Goal: Information Seeking & Learning: Learn about a topic

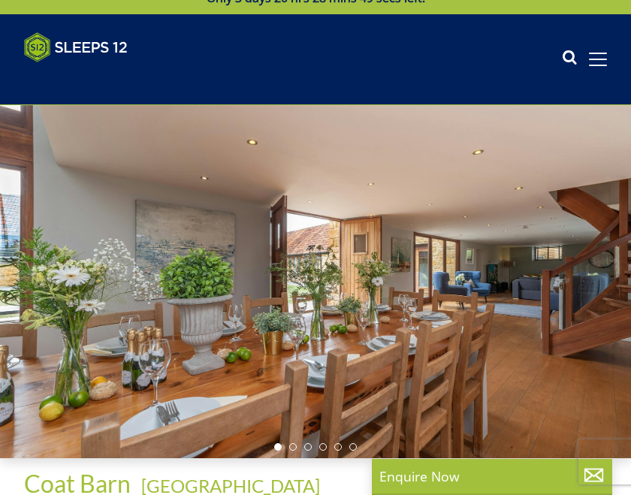
scroll to position [35, 0]
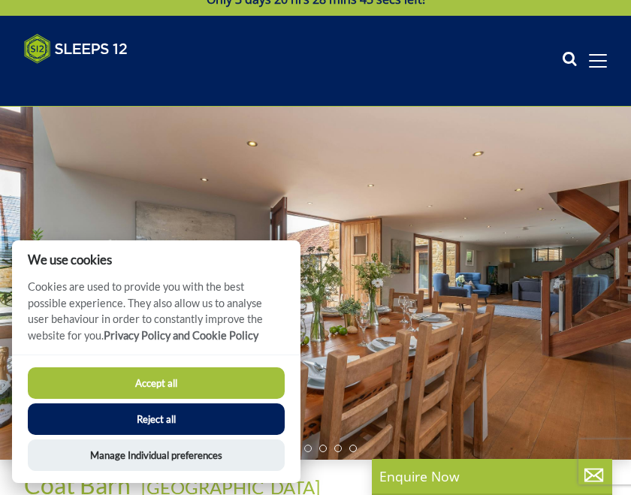
click at [210, 399] on button "Accept all" at bounding box center [156, 383] width 257 height 32
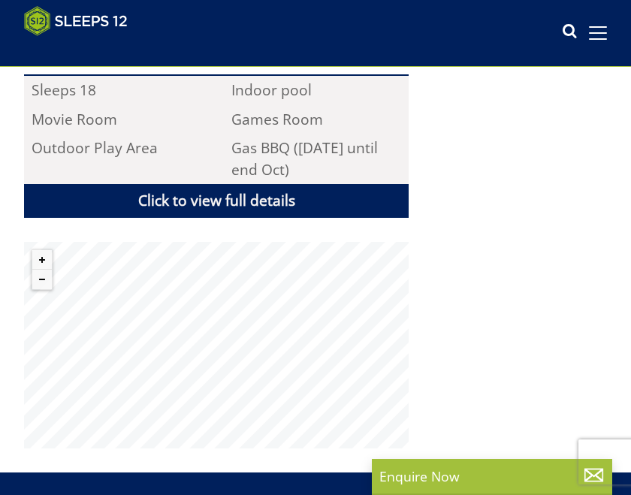
scroll to position [1076, 0]
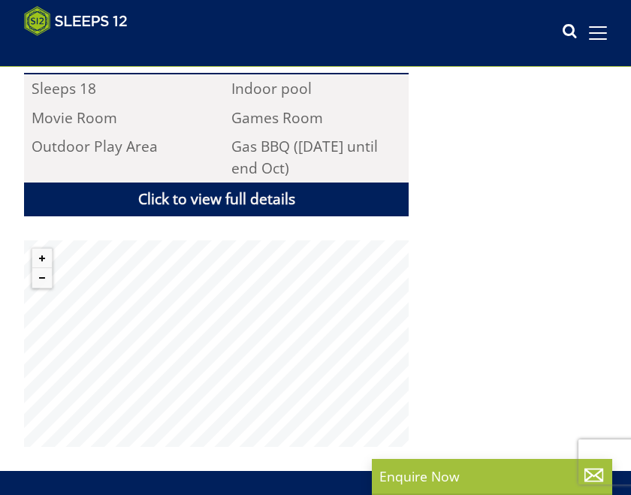
click at [275, 183] on link "Click to view full details" at bounding box center [216, 200] width 385 height 34
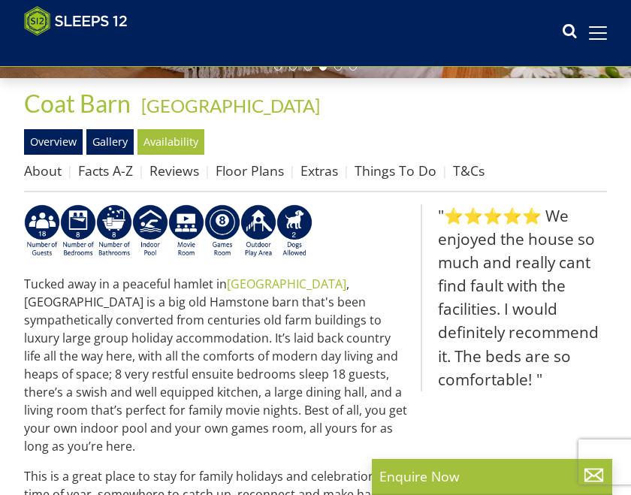
scroll to position [392, 0]
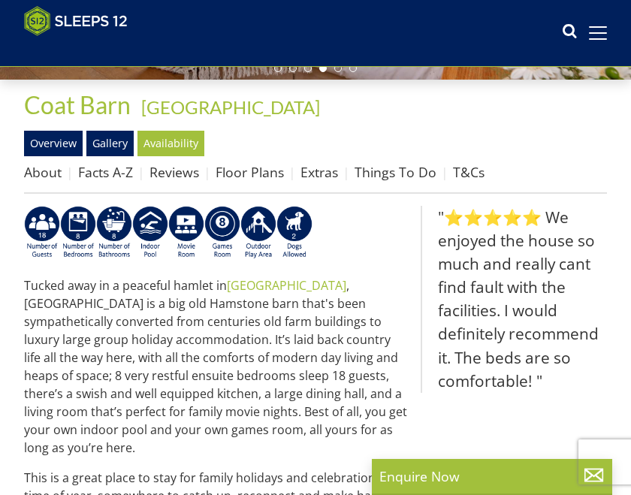
click at [263, 169] on link "Floor Plans" at bounding box center [250, 172] width 68 height 18
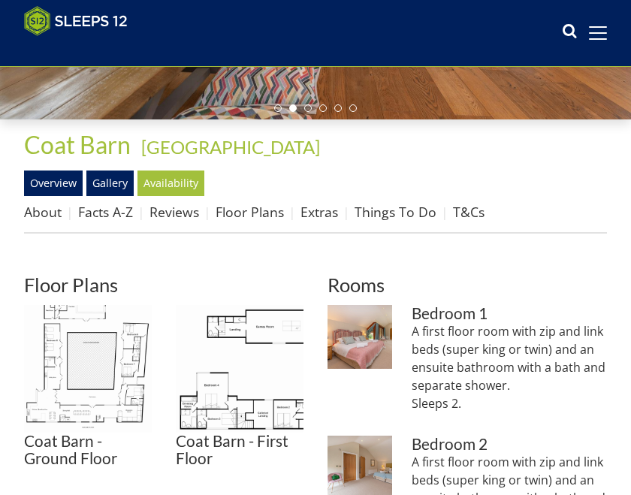
scroll to position [350, 0]
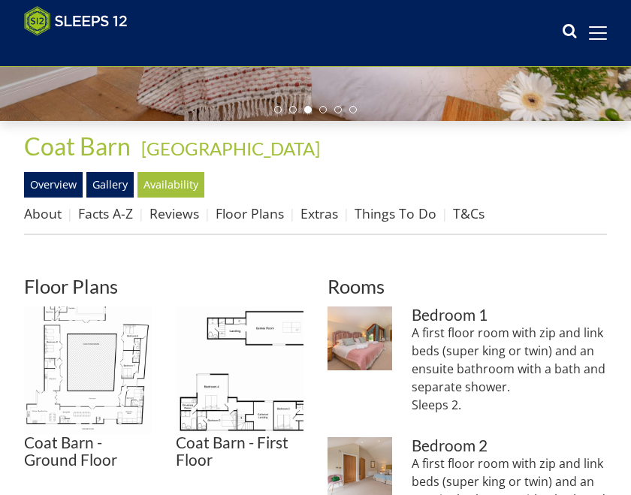
click at [283, 328] on img at bounding box center [240, 371] width 128 height 128
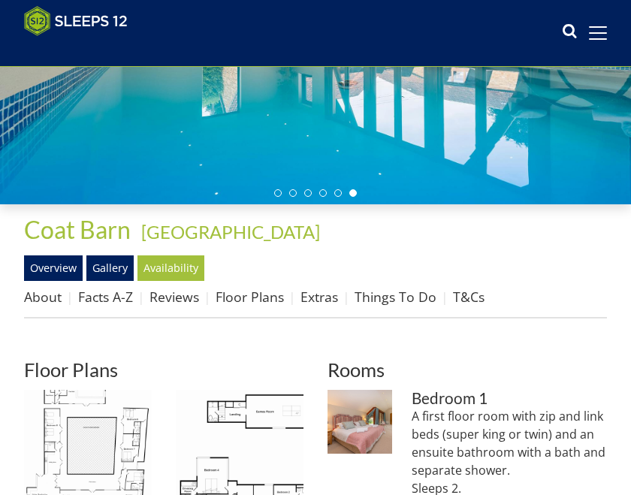
scroll to position [268, 0]
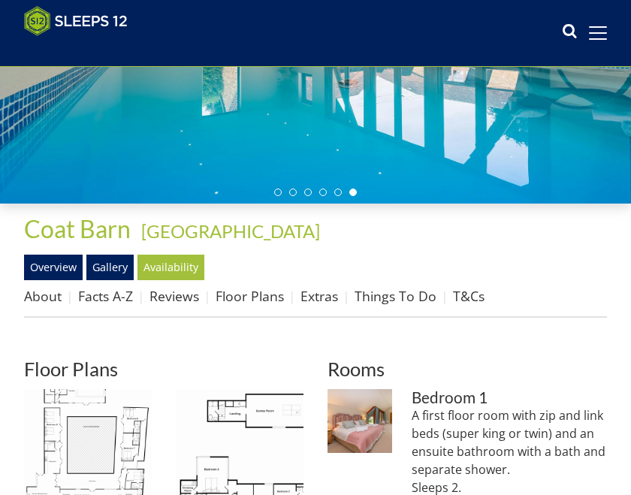
click at [330, 297] on link "Extras" at bounding box center [320, 296] width 38 height 18
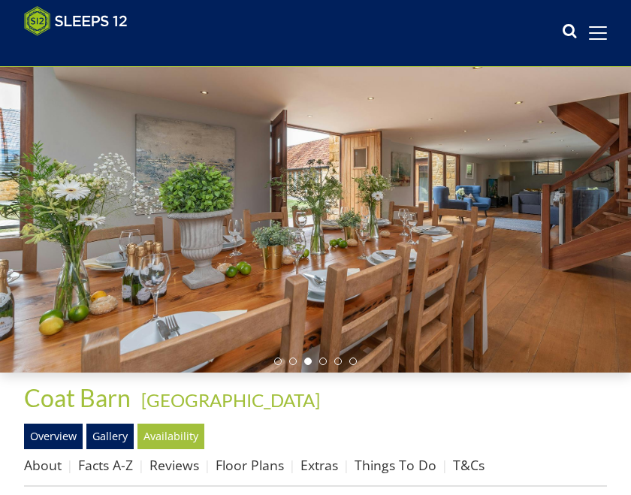
scroll to position [98, 0]
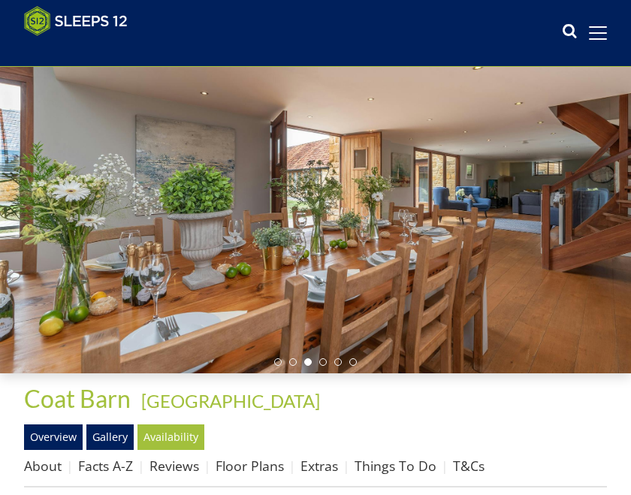
click at [262, 465] on link "Floor Plans" at bounding box center [250, 466] width 68 height 18
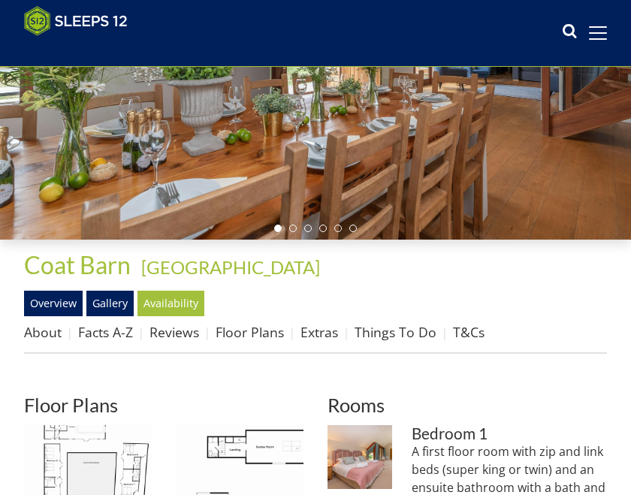
scroll to position [229, 0]
